Goal: Navigation & Orientation: Understand site structure

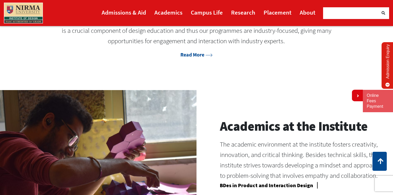
scroll to position [347, 0]
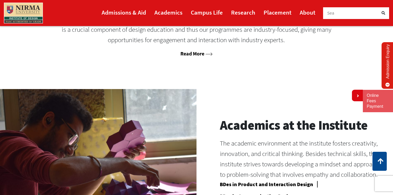
click at [196, 52] on link "Read More" at bounding box center [196, 53] width 32 height 6
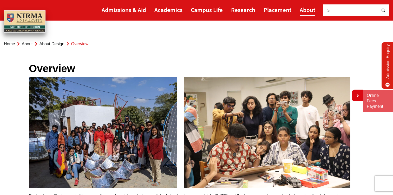
click at [310, 10] on link "About" at bounding box center [307, 10] width 16 height 12
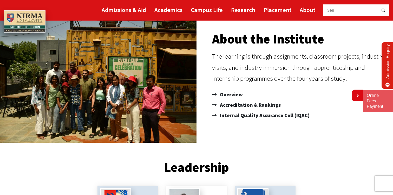
scroll to position [54, 0]
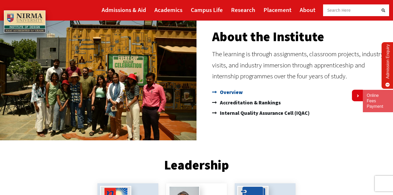
click at [229, 93] on span "Overview" at bounding box center [230, 92] width 24 height 10
